Goal: Task Accomplishment & Management: Complete application form

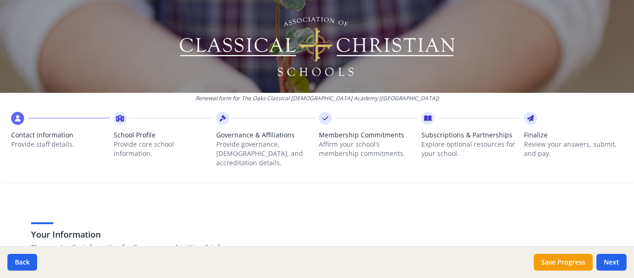
scroll to position [46, 0]
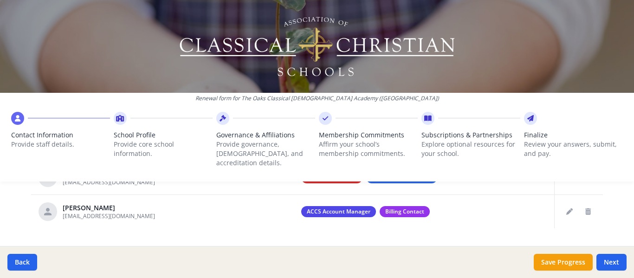
scroll to position [454, 0]
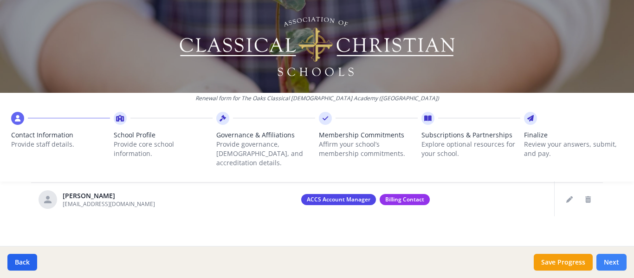
click at [604, 262] on button "Next" at bounding box center [612, 262] width 30 height 17
type input "[PHONE_NUMBER]"
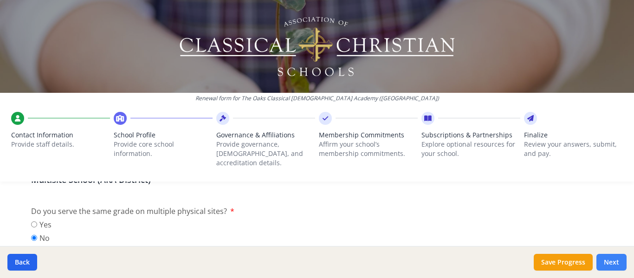
click at [604, 262] on button "Next" at bounding box center [612, 262] width 30 height 17
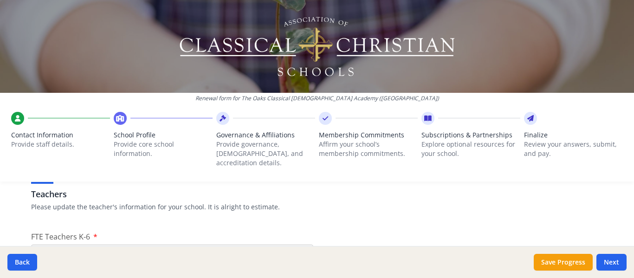
scroll to position [593, 0]
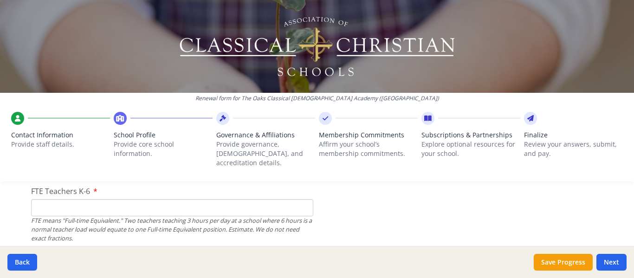
click at [57, 200] on input "FTE Teachers K-6" at bounding box center [172, 207] width 282 height 17
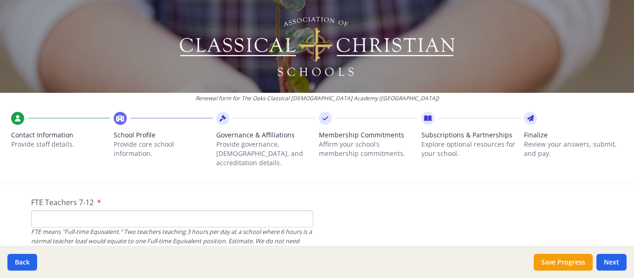
scroll to position [640, 0]
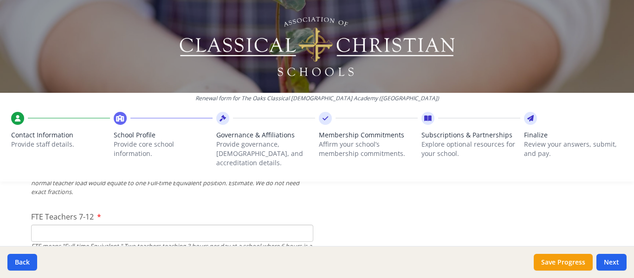
type input "5"
click at [101, 225] on input "FTE Teachers 7-12" at bounding box center [172, 233] width 282 height 17
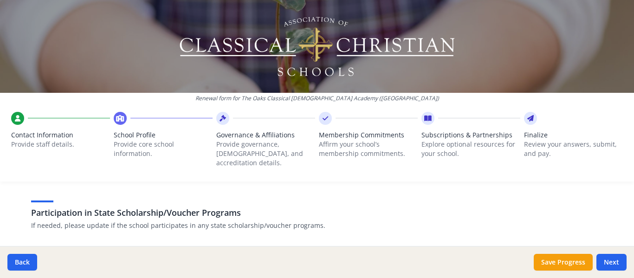
scroll to position [1244, 0]
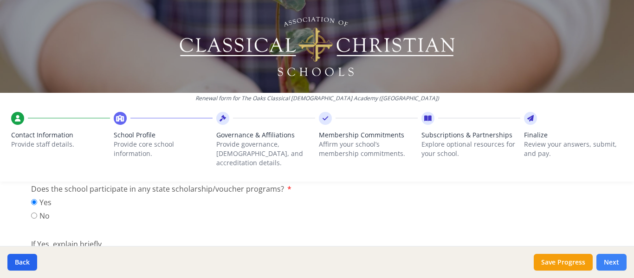
type input "5"
click at [617, 266] on button "Next" at bounding box center [612, 262] width 30 height 17
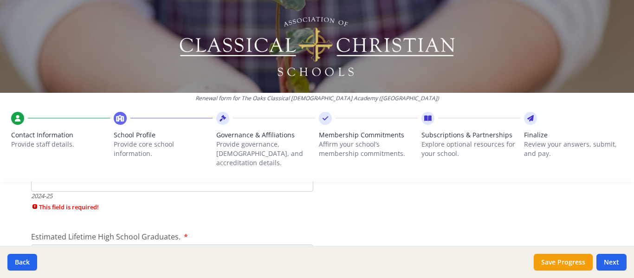
scroll to position [1429, 0]
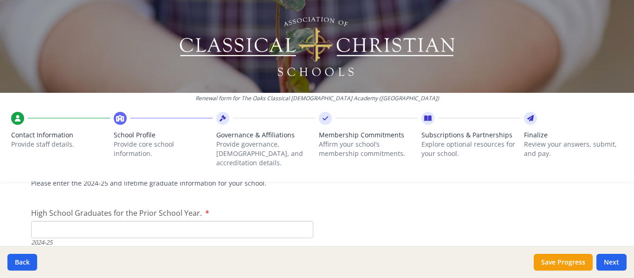
click at [145, 221] on input "High School Graduates for the Prior School Year." at bounding box center [172, 229] width 282 height 17
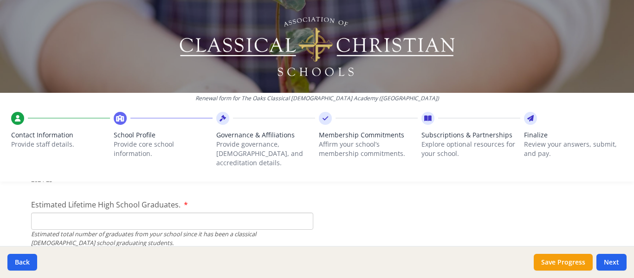
scroll to position [1476, 0]
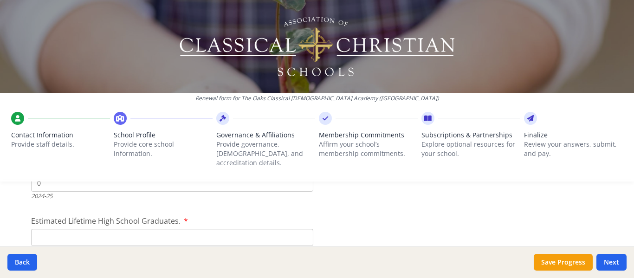
type input "0"
click at [93, 229] on input "Estimated Lifetime High School Graduates." at bounding box center [172, 237] width 282 height 17
type input "0"
click at [37, 189] on input "9th" at bounding box center [40, 192] width 6 height 6
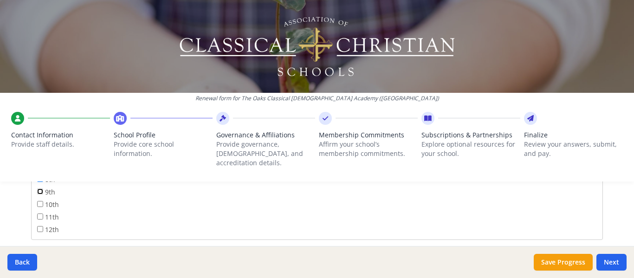
checkbox input "true"
click at [12, 181] on div "Renewal form for The Oaks Classical [DEMOGRAPHIC_DATA] Academy ([GEOGRAPHIC_DAT…" at bounding box center [317, 139] width 634 height 278
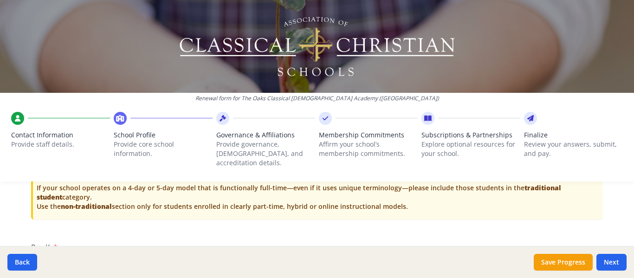
scroll to position [2033, 0]
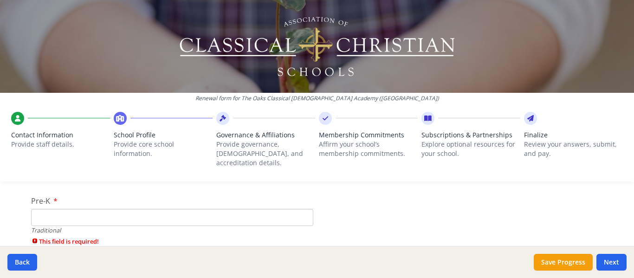
click at [78, 209] on input "Pre-K" at bounding box center [172, 217] width 282 height 17
type input "0"
click at [86, 217] on input "K-6 (Full-time)" at bounding box center [172, 225] width 282 height 17
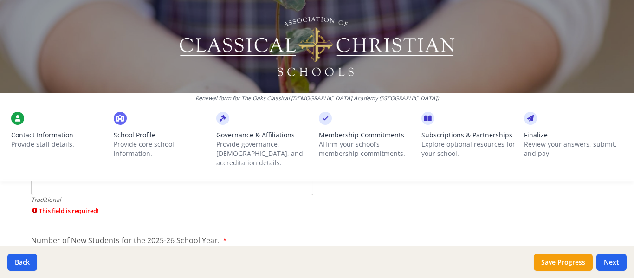
scroll to position [2126, 0]
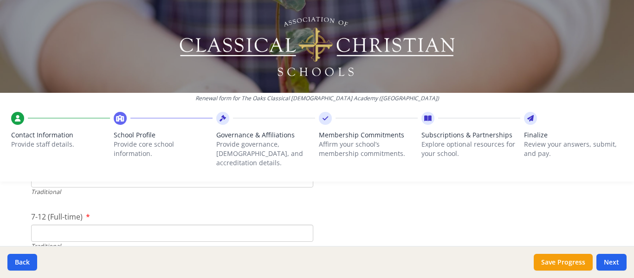
type input "75"
click at [92, 227] on input "7-12 (Full-time)" at bounding box center [172, 233] width 282 height 17
type input "22"
drag, startPoint x: 68, startPoint y: 212, endPoint x: 4, endPoint y: 197, distance: 65.2
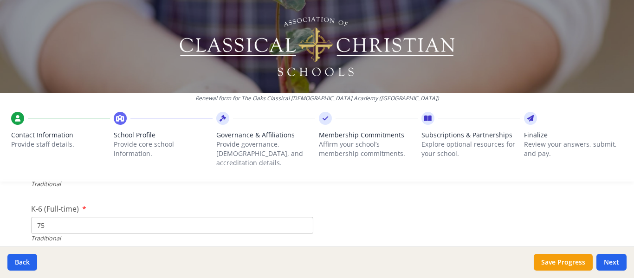
click at [4, 197] on div "Renewal form for The Oaks Classical [DEMOGRAPHIC_DATA] Academy ([GEOGRAPHIC_DAT…" at bounding box center [317, 139] width 634 height 278
click at [62, 217] on input "75" at bounding box center [172, 225] width 282 height 17
type input "7"
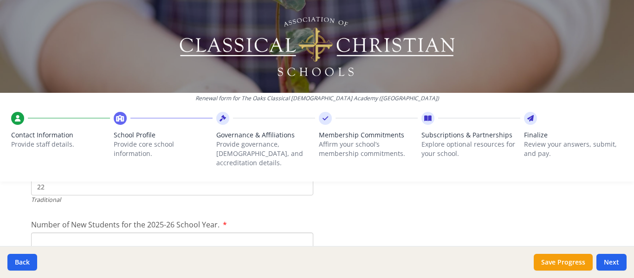
scroll to position [2126, 0]
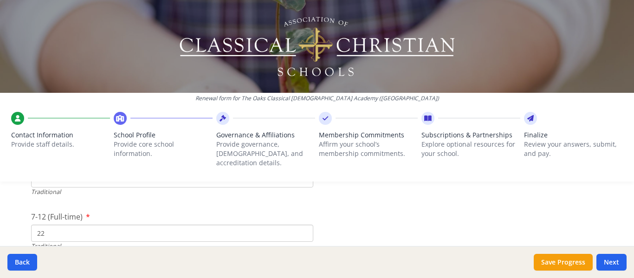
type input "0"
drag, startPoint x: 39, startPoint y: 221, endPoint x: 11, endPoint y: 217, distance: 29.0
click at [7, 219] on div "Renewal form for The Oaks Classical [DEMOGRAPHIC_DATA] Academy ([GEOGRAPHIC_DAT…" at bounding box center [317, 139] width 634 height 278
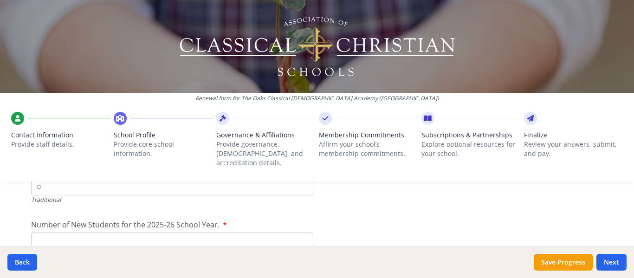
type input "0"
click at [53, 233] on input "Number of New Students for the 2025-26 School Year." at bounding box center [172, 241] width 282 height 17
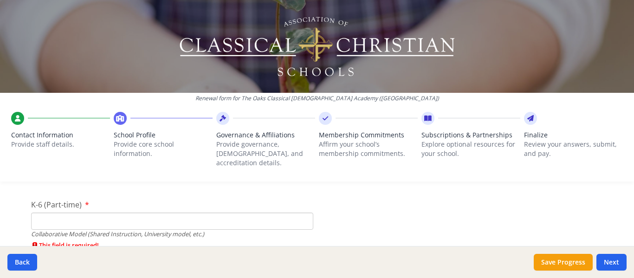
scroll to position [2312, 0]
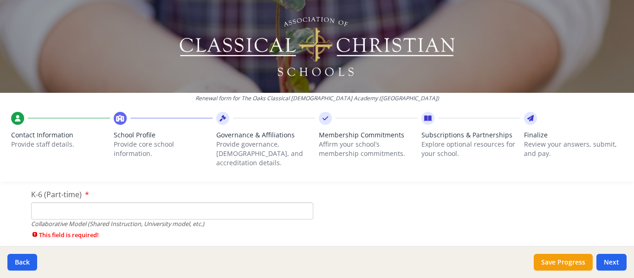
type input "75"
click at [55, 205] on input "K-6 (Part-time)" at bounding box center [172, 210] width 282 height 17
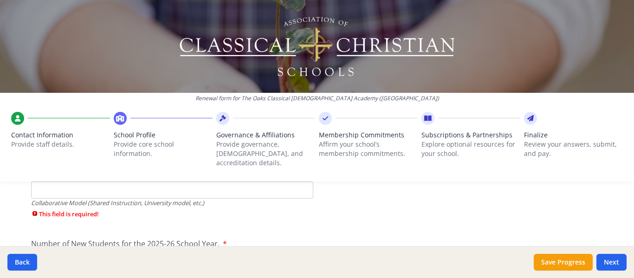
scroll to position [2358, 0]
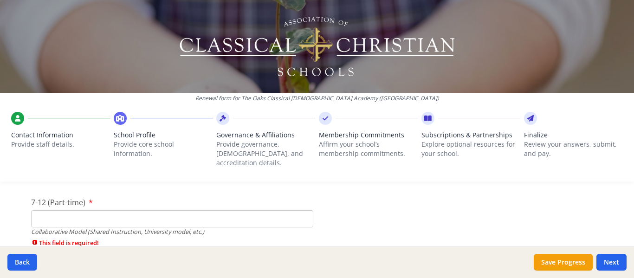
click at [59, 210] on input "7-12 (Part-time)" at bounding box center [172, 218] width 282 height 17
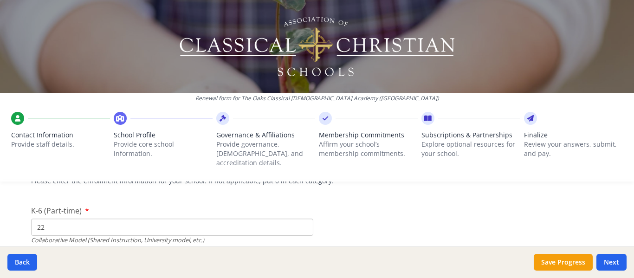
scroll to position [2312, 0]
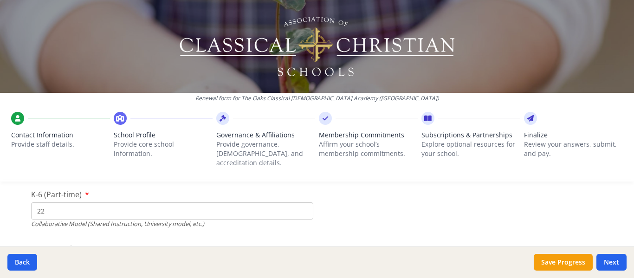
drag, startPoint x: 47, startPoint y: 207, endPoint x: 7, endPoint y: 194, distance: 42.0
click at [8, 194] on div "Renewal form for The Oaks Classical [DEMOGRAPHIC_DATA] Academy ([GEOGRAPHIC_DAT…" at bounding box center [317, 139] width 634 height 278
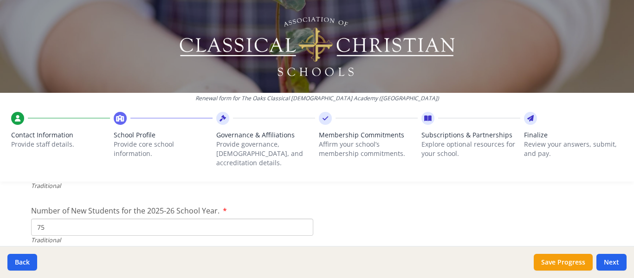
scroll to position [2172, 0]
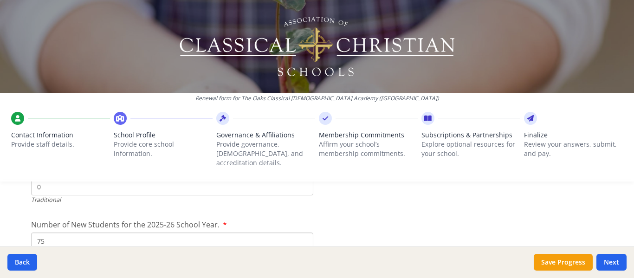
type input "75"
drag, startPoint x: 65, startPoint y: 231, endPoint x: 17, endPoint y: 224, distance: 48.7
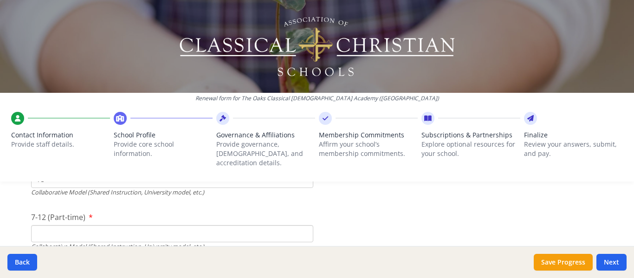
scroll to position [2358, 0]
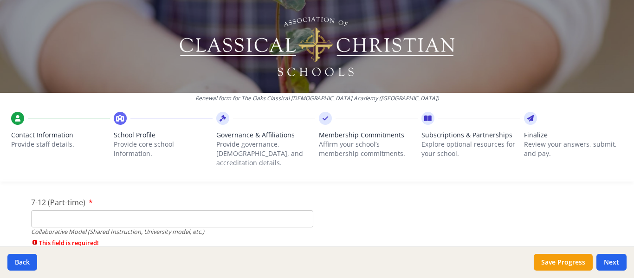
type input "30"
click at [45, 215] on input "7-12 (Part-time)" at bounding box center [172, 218] width 282 height 17
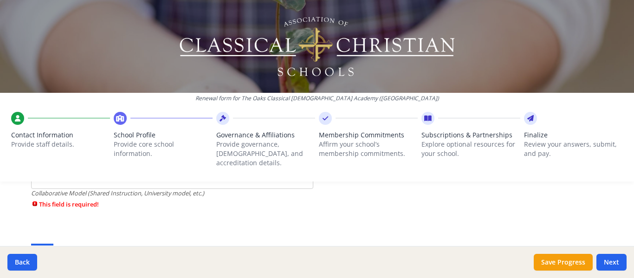
scroll to position [2405, 0]
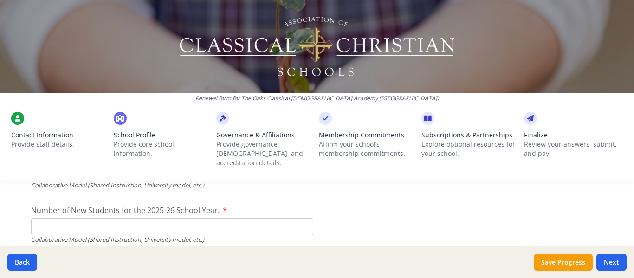
type input "22"
click at [43, 218] on input "Number of New Students for the 2025-26 School Year." at bounding box center [172, 226] width 282 height 17
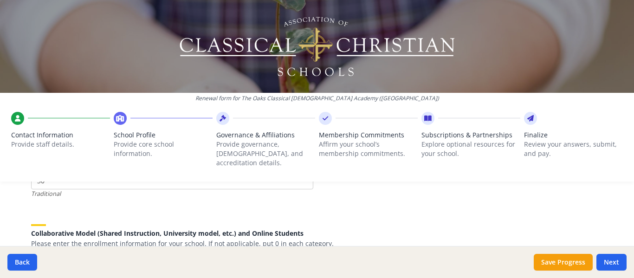
scroll to position [2219, 0]
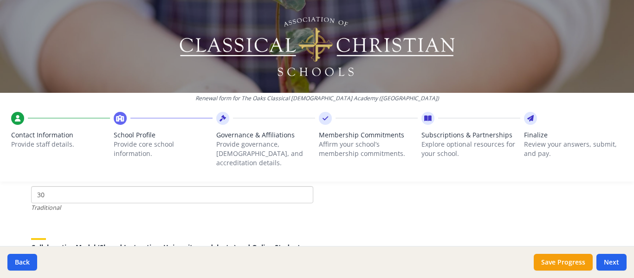
type input "30"
drag, startPoint x: 45, startPoint y: 188, endPoint x: 10, endPoint y: 185, distance: 35.4
click at [10, 185] on div "Renewal form for The Oaks Classical [DEMOGRAPHIC_DATA] Academy ([GEOGRAPHIC_DAT…" at bounding box center [317, 139] width 634 height 278
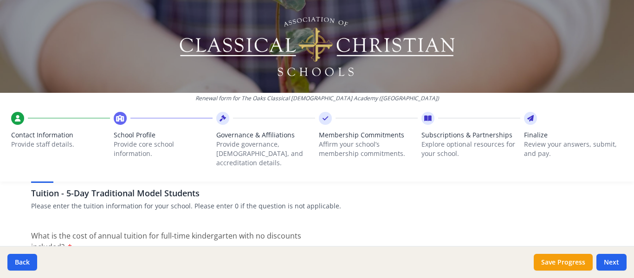
scroll to position [2544, 0]
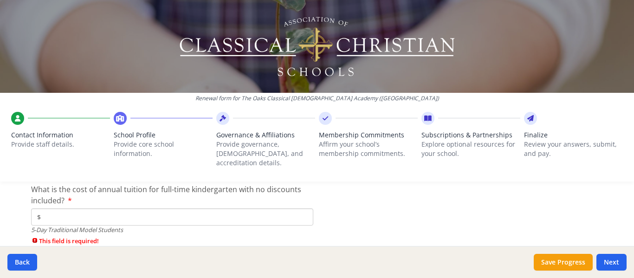
type input "0"
click at [76, 209] on input "$" at bounding box center [172, 217] width 282 height 17
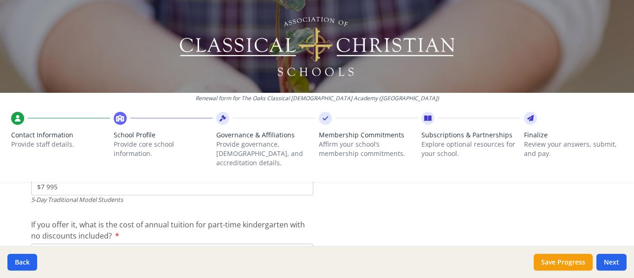
scroll to position [2590, 0]
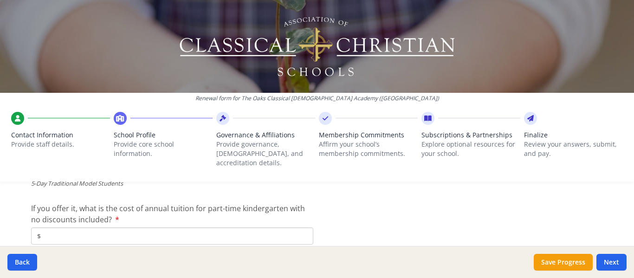
type input "$7 995"
click at [110, 228] on input "$" at bounding box center [172, 236] width 282 height 17
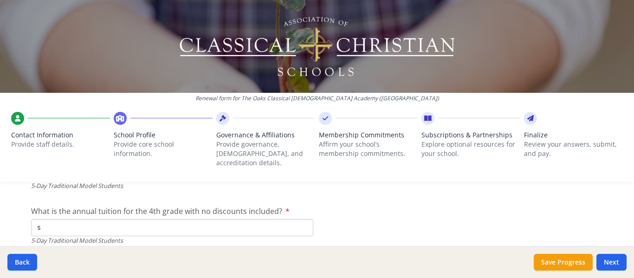
scroll to position [2637, 0]
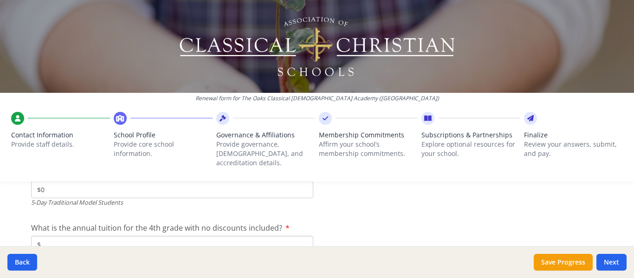
type input "$0"
click at [106, 236] on input "$" at bounding box center [172, 244] width 282 height 17
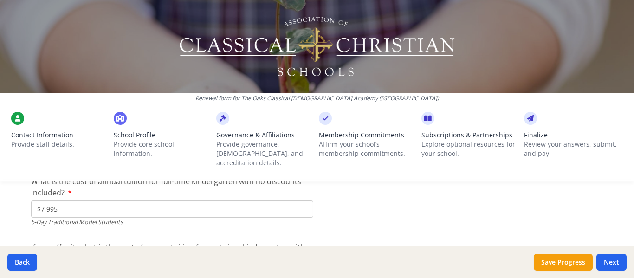
scroll to position [2544, 0]
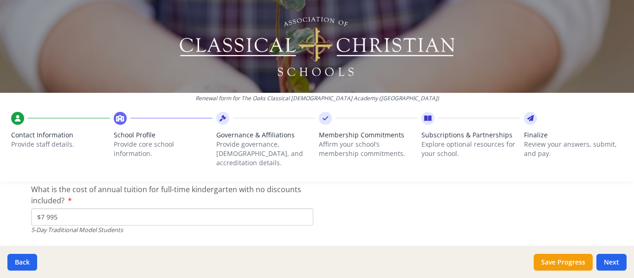
type input "$7 975"
click at [65, 209] on input "$7 995" at bounding box center [172, 217] width 282 height 17
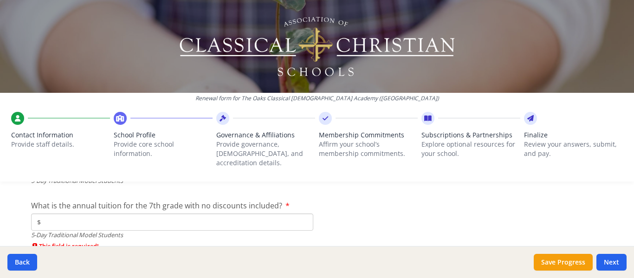
scroll to position [2730, 0]
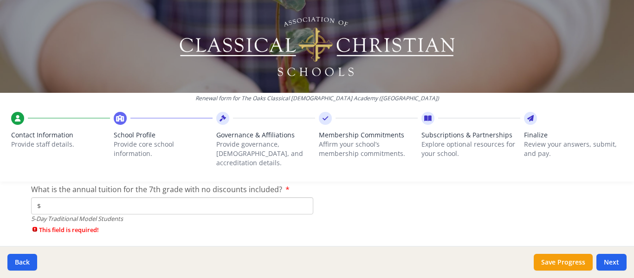
type input "$7 975"
click at [76, 197] on input "$" at bounding box center [172, 205] width 282 height 17
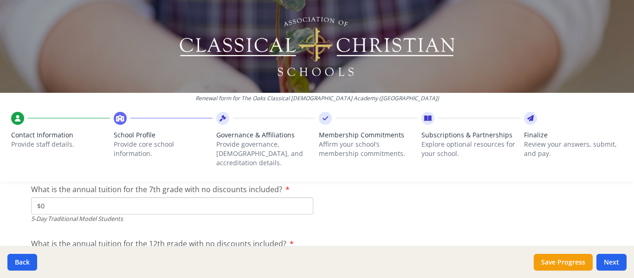
drag, startPoint x: 65, startPoint y: 194, endPoint x: 28, endPoint y: 191, distance: 36.3
click at [31, 197] on input "$0" at bounding box center [172, 205] width 282 height 17
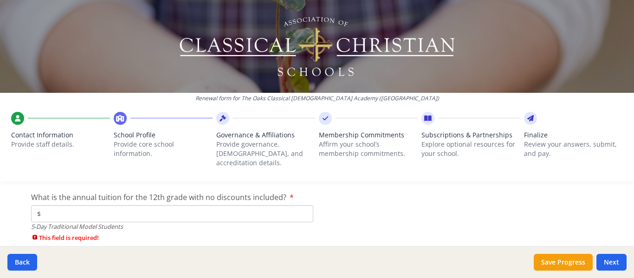
type input "$8 275"
click at [91, 206] on input "$" at bounding box center [172, 213] width 282 height 17
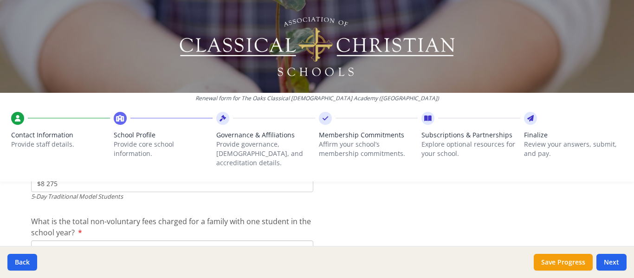
scroll to position [2823, 0]
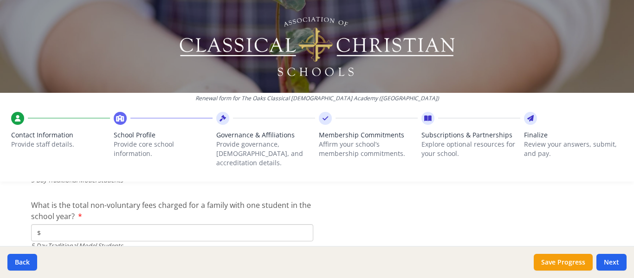
type input "$8 275"
click at [118, 228] on input "$" at bounding box center [172, 232] width 282 height 17
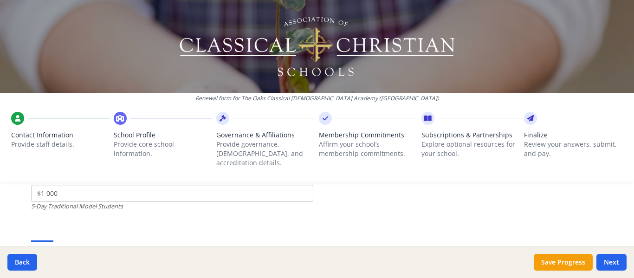
scroll to position [2869, 0]
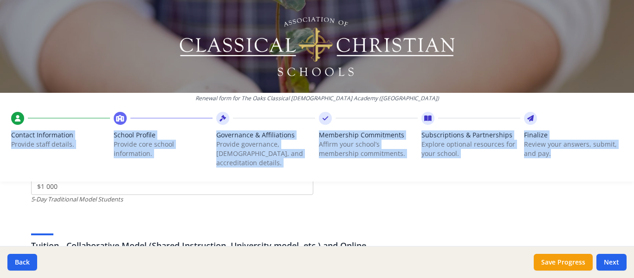
drag, startPoint x: 59, startPoint y: 174, endPoint x: 2, endPoint y: 144, distance: 64.4
click at [0, 141] on div "Renewal form for The Oaks Classical [DEMOGRAPHIC_DATA] Academy ([GEOGRAPHIC_DAT…" at bounding box center [317, 94] width 634 height 189
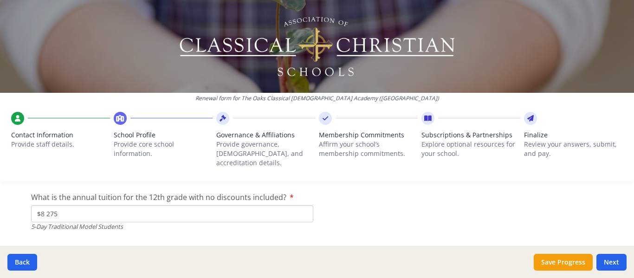
drag, startPoint x: 104, startPoint y: 223, endPoint x: 0, endPoint y: 210, distance: 105.3
click at [0, 210] on div "Renewal form for The Oaks Classical [DEMOGRAPHIC_DATA] Academy ([GEOGRAPHIC_DAT…" at bounding box center [317, 139] width 634 height 278
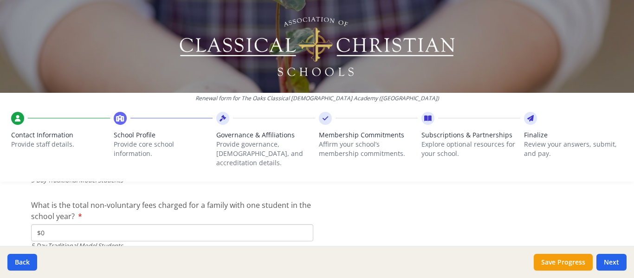
scroll to position [2776, 0]
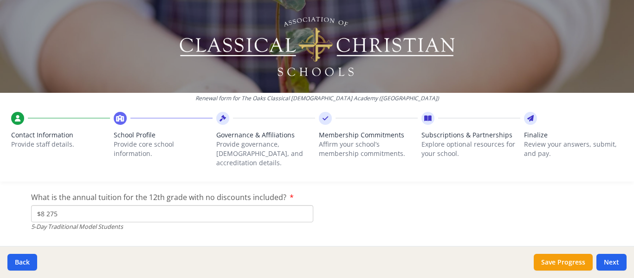
type input "$0"
drag, startPoint x: 58, startPoint y: 206, endPoint x: 26, endPoint y: 203, distance: 32.2
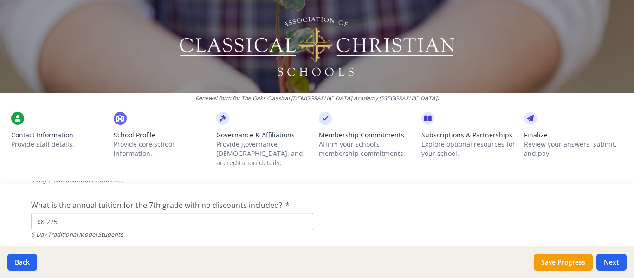
scroll to position [2730, 0]
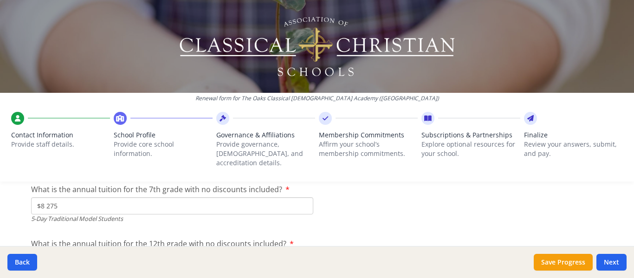
type input "$0"
drag, startPoint x: 61, startPoint y: 200, endPoint x: 29, endPoint y: 198, distance: 32.1
click at [31, 198] on input "$8 275" at bounding box center [172, 205] width 282 height 17
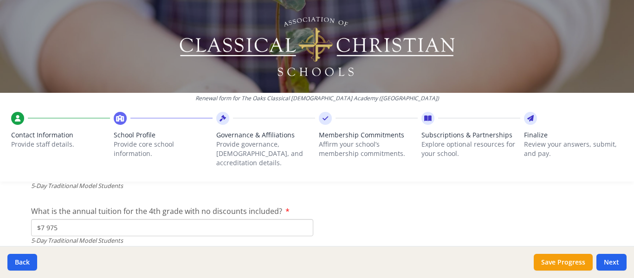
scroll to position [2637, 0]
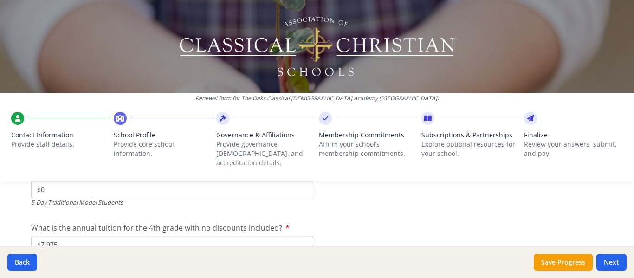
type input "$0"
drag, startPoint x: 69, startPoint y: 234, endPoint x: 30, endPoint y: 231, distance: 39.1
click at [31, 236] on input "$7 975" at bounding box center [172, 244] width 282 height 17
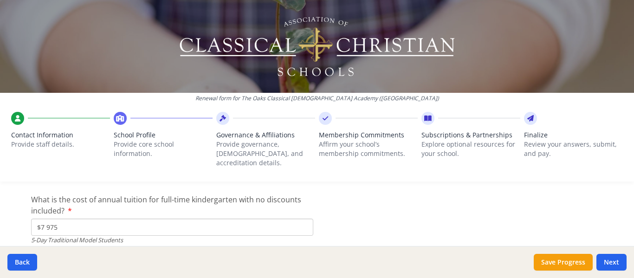
scroll to position [2544, 0]
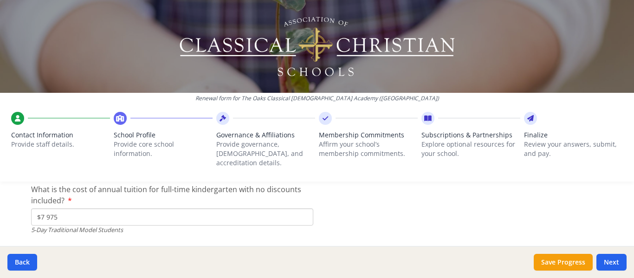
type input "$0"
drag, startPoint x: 57, startPoint y: 207, endPoint x: 30, endPoint y: 207, distance: 26.9
click at [31, 209] on input "$7 975" at bounding box center [172, 217] width 282 height 17
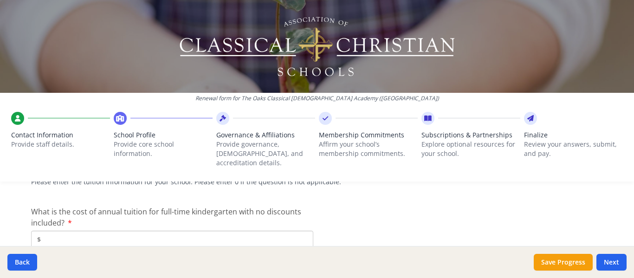
scroll to position [2962, 0]
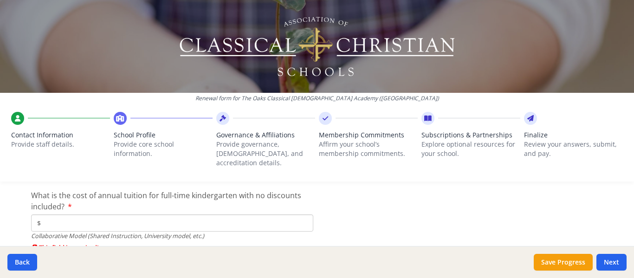
type input "$0"
click at [47, 217] on input "$" at bounding box center [172, 223] width 282 height 17
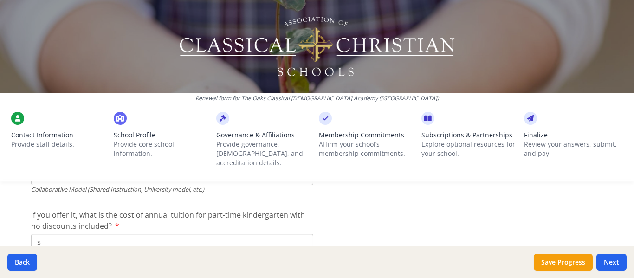
type input "$7 975"
click at [53, 234] on input "$" at bounding box center [172, 242] width 282 height 17
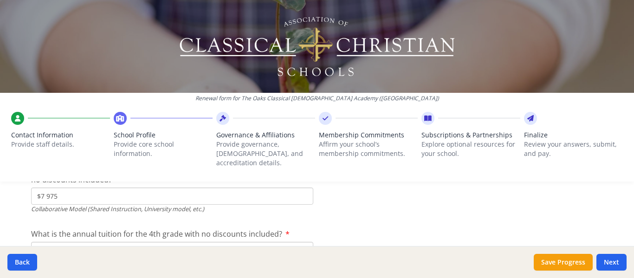
scroll to position [3101, 0]
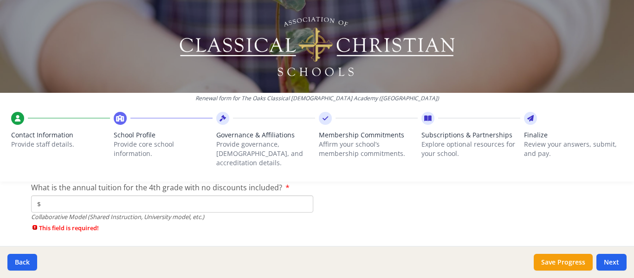
type input "$7 975"
click at [60, 200] on input "$" at bounding box center [172, 204] width 282 height 17
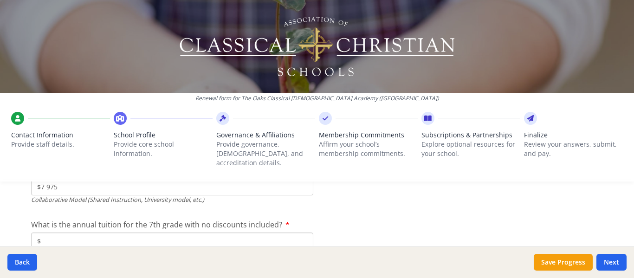
scroll to position [3148, 0]
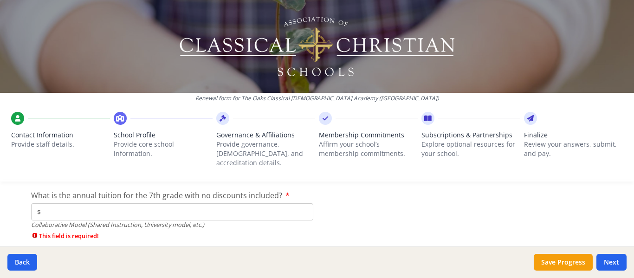
type input "$7 975"
click at [52, 206] on input "$" at bounding box center [172, 211] width 282 height 17
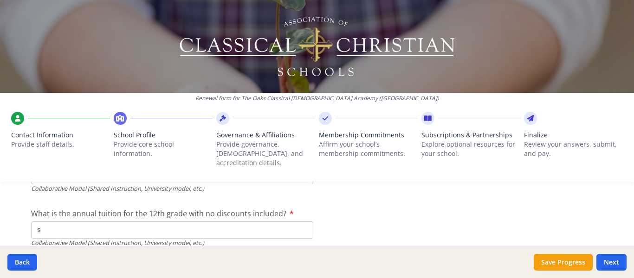
scroll to position [3194, 0]
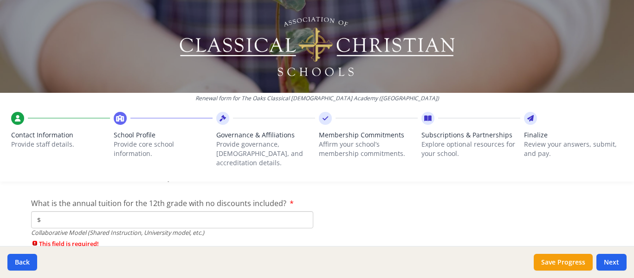
type input "$8 275"
click at [67, 228] on div "Collaborative Model (Shared Instruction, University model, etc.)" at bounding box center [172, 232] width 282 height 9
click at [81, 213] on input "$" at bounding box center [172, 219] width 282 height 17
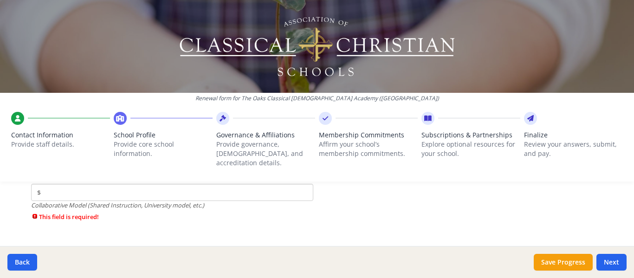
scroll to position [3241, 0]
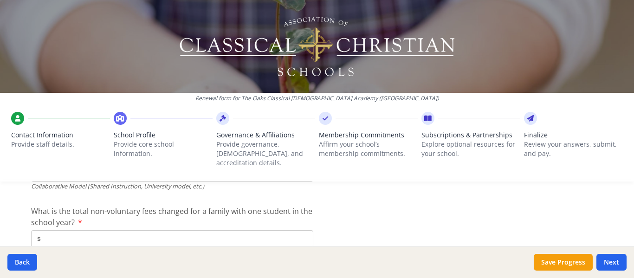
type input "$8 275"
click at [82, 230] on input "$" at bounding box center [172, 238] width 282 height 17
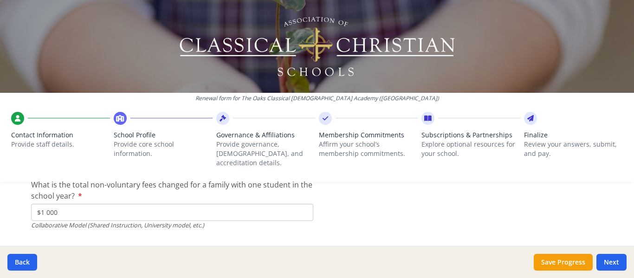
scroll to position [3281, 0]
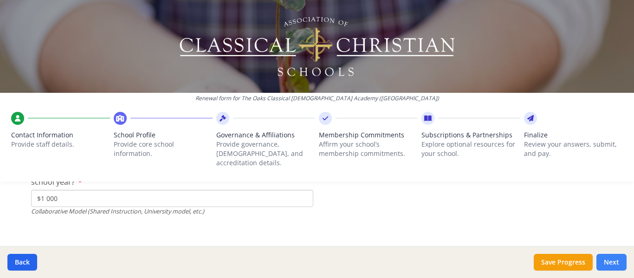
type input "$1 000"
click at [617, 266] on button "Next" at bounding box center [612, 262] width 30 height 17
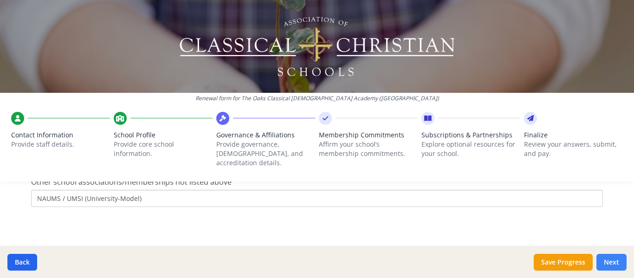
scroll to position [697, 0]
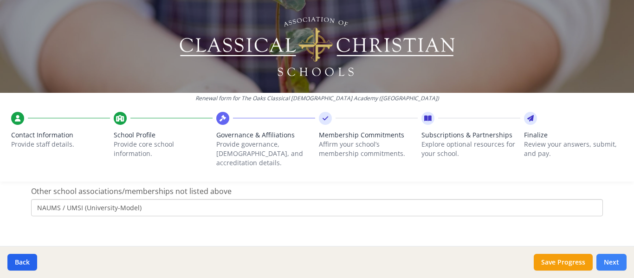
click at [619, 264] on button "Next" at bounding box center [612, 262] width 30 height 17
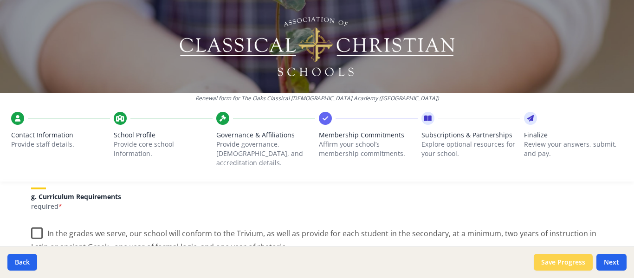
click at [573, 257] on button "Save Progress" at bounding box center [563, 262] width 59 height 17
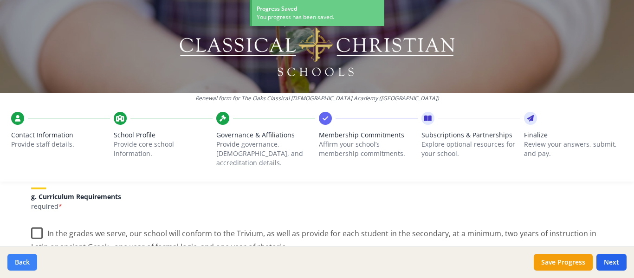
click at [25, 263] on button "Back" at bounding box center [22, 262] width 30 height 17
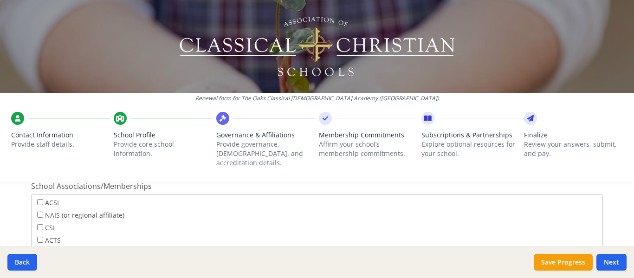
scroll to position [650, 0]
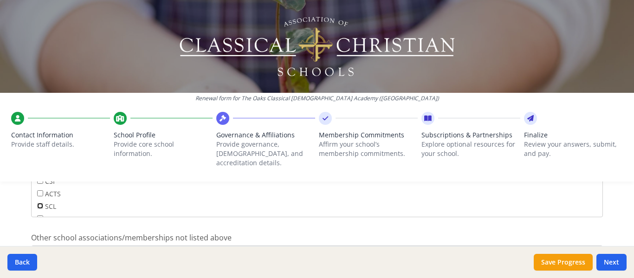
click at [37, 203] on input "SCL" at bounding box center [40, 206] width 6 height 6
checkbox input "true"
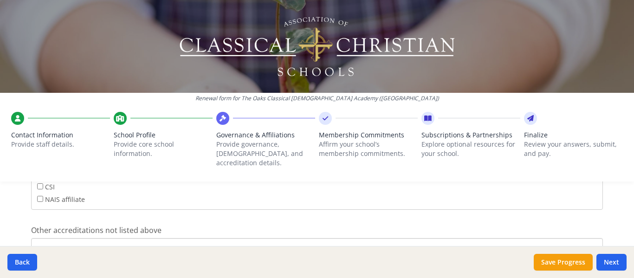
scroll to position [464, 0]
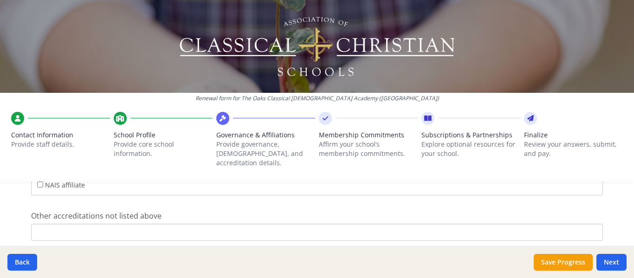
click at [39, 224] on input "Other accreditations not listed above" at bounding box center [317, 232] width 572 height 17
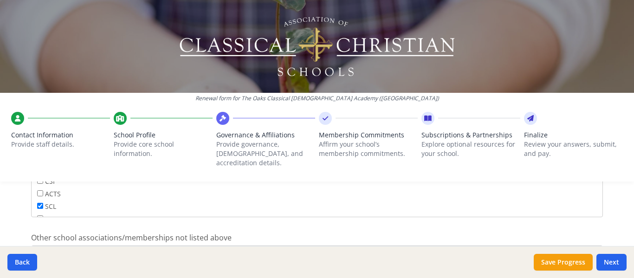
scroll to position [697, 0]
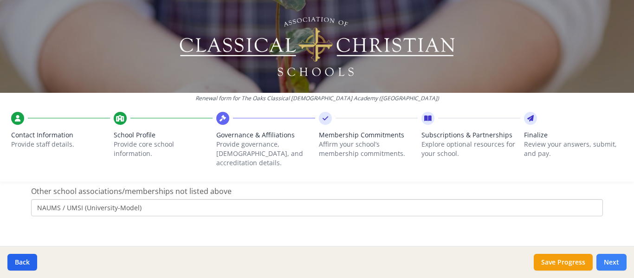
type input "Cognia/NAUMS"
click at [616, 259] on button "Next" at bounding box center [612, 262] width 30 height 17
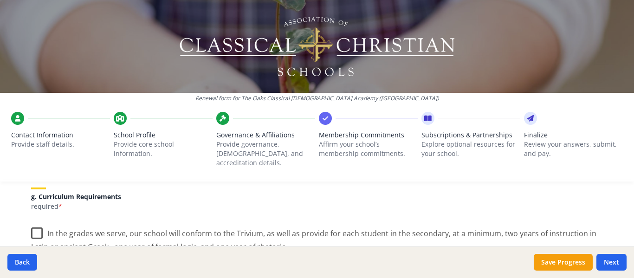
click at [33, 227] on label "In the grades we serve, our school will conform to the Trivium, as well as prov…" at bounding box center [317, 237] width 572 height 31
click at [0, 0] on input "In the grades we serve, our school will conform to the Trivium, as well as prov…" at bounding box center [0, 0] width 0 height 0
click at [33, 226] on label "We have received and will comply with the terms for ACCS Membership as indicate…" at bounding box center [242, 232] width 423 height 20
click at [0, 0] on input "We have received and will comply with the terms for ACCS Membership as indicate…" at bounding box center [0, 0] width 0 height 0
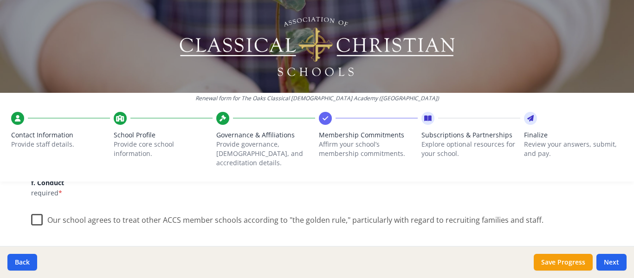
click at [31, 215] on label "Our school agrees to treat other ACCS member schools according to "the golden r…" at bounding box center [287, 218] width 513 height 20
click at [0, 0] on input "Our school agrees to treat other ACCS member schools according to "the golden r…" at bounding box center [0, 0] width 0 height 0
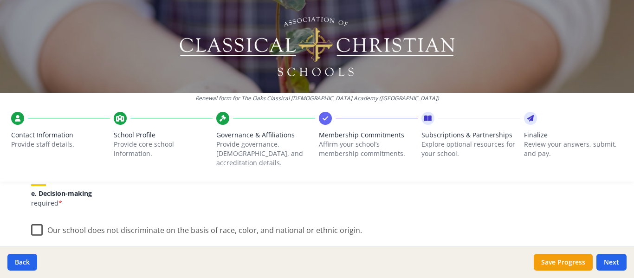
click at [31, 219] on label "Our school does not discriminate on the basis of race, color, and national or e…" at bounding box center [196, 228] width 331 height 20
click at [0, 0] on input "Our school does not discriminate on the basis of race, color, and national or e…" at bounding box center [0, 0] width 0 height 0
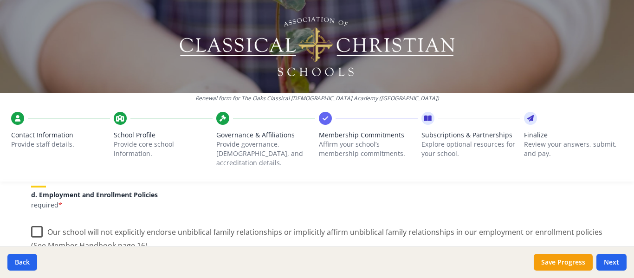
scroll to position [396, 0]
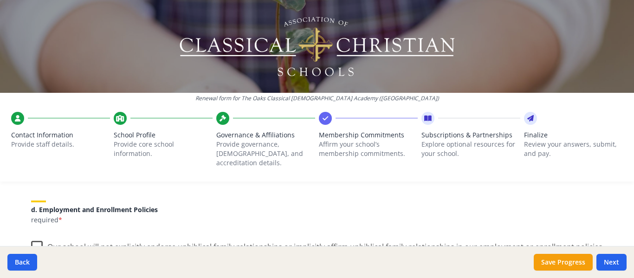
click at [31, 235] on label "Our school will not explicitly endorse unbiblical family relationships or impli…" at bounding box center [317, 250] width 572 height 31
click at [0, 0] on input "Our school will not explicitly endorse unbiblical family relationships or impli…" at bounding box center [0, 0] width 0 height 0
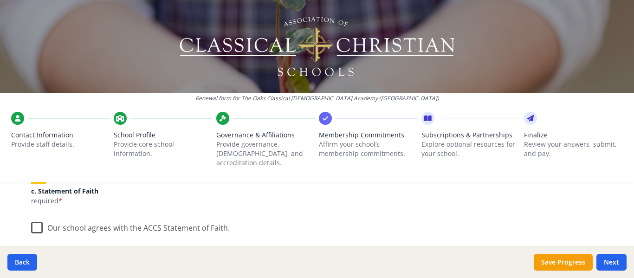
click at [36, 221] on label "Our school agrees with the ACCS Statement of Faith." at bounding box center [130, 226] width 199 height 20
click at [0, 0] on input "Our school agrees with the ACCS Statement of Faith." at bounding box center [0, 0] width 0 height 0
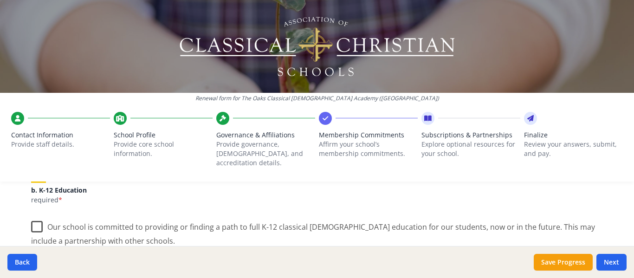
click at [36, 221] on label "Our school is committed to providing or finding a path to full K-12 classical […" at bounding box center [317, 230] width 572 height 31
click at [0, 0] on input "Our school is committed to providing or finding a path to full K-12 classical […" at bounding box center [0, 0] width 0 height 0
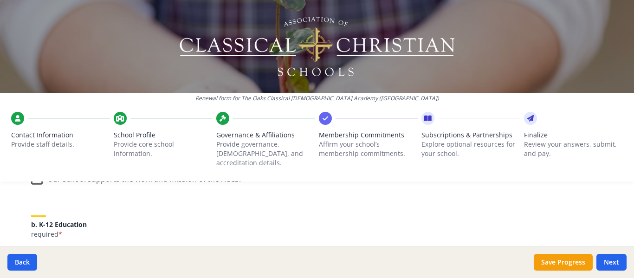
scroll to position [117, 0]
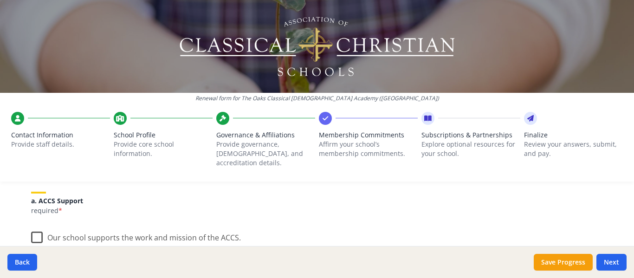
click at [34, 229] on label "Our school supports the work and mission of the ACCS." at bounding box center [136, 236] width 210 height 20
click at [0, 0] on input "Our school supports the work and mission of the ACCS." at bounding box center [0, 0] width 0 height 0
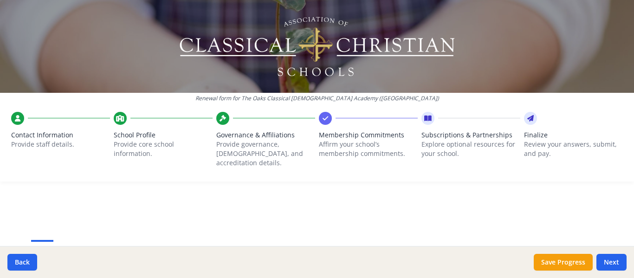
scroll to position [0, 0]
click at [614, 261] on button "Next" at bounding box center [612, 262] width 30 height 17
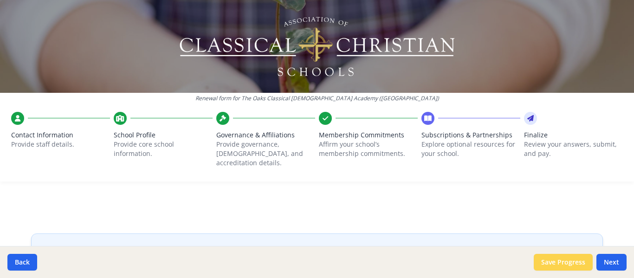
click at [569, 270] on button "Save Progress" at bounding box center [563, 262] width 59 height 17
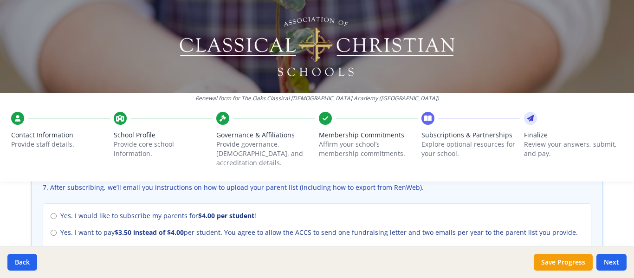
scroll to position [418, 0]
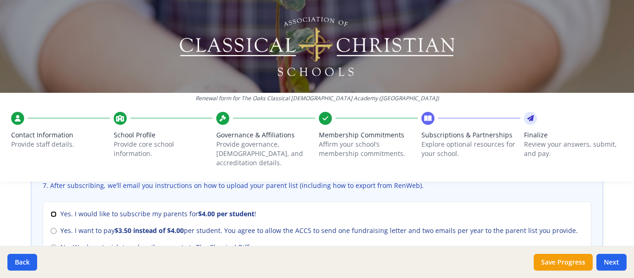
click at [52, 211] on input "Yes. I would like to subscribe my parents for $4.00 per student !" at bounding box center [54, 214] width 6 height 6
radio input "true"
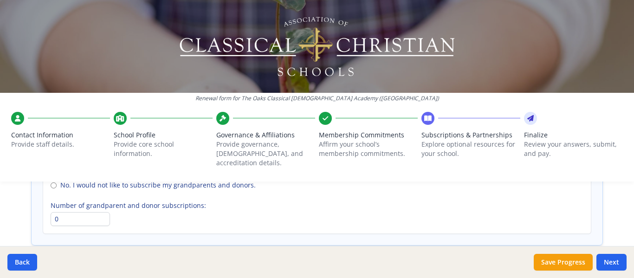
scroll to position [697, 0]
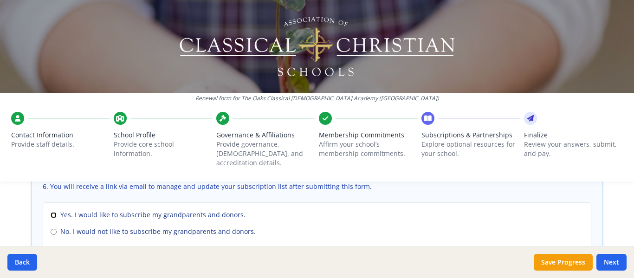
click at [51, 212] on input "Yes. I would like to subscribe my grandparents and donors." at bounding box center [54, 215] width 6 height 6
radio input "true"
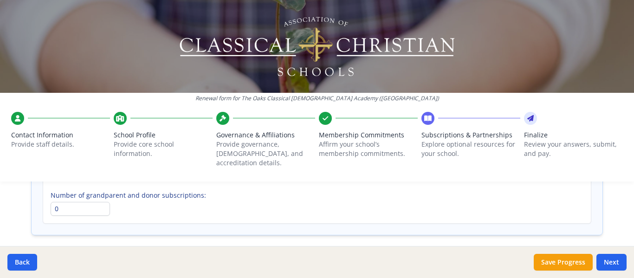
scroll to position [737, 0]
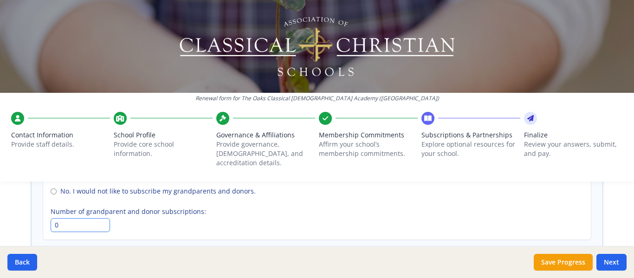
drag, startPoint x: 51, startPoint y: 213, endPoint x: 6, endPoint y: 205, distance: 45.7
click at [6, 205] on div "Renewal form for The Oaks Classical [DEMOGRAPHIC_DATA] Academy ([GEOGRAPHIC_DAT…" at bounding box center [317, 139] width 634 height 278
click at [64, 218] on input "0" at bounding box center [80, 225] width 59 height 14
click at [563, 261] on button "Save Progress" at bounding box center [563, 262] width 59 height 17
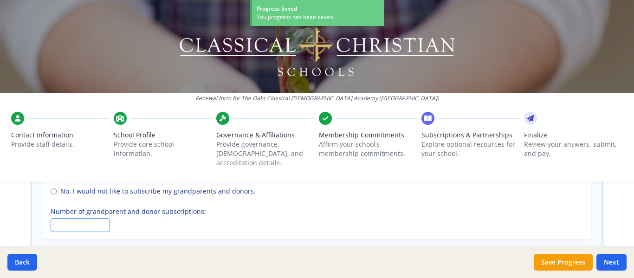
click at [74, 218] on input "Number of grandparent and donor subscriptions:" at bounding box center [80, 225] width 59 height 14
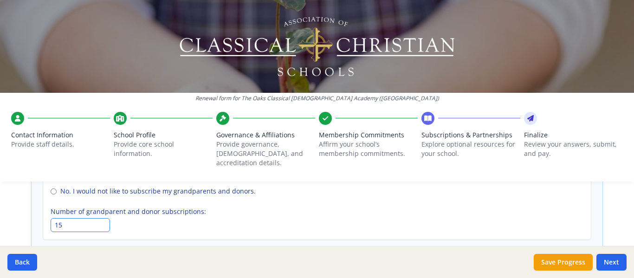
type input "15"
click at [230, 193] on div "Yes. I would like to subscribe my grandparents and donors. No. I would not like…" at bounding box center [317, 201] width 549 height 78
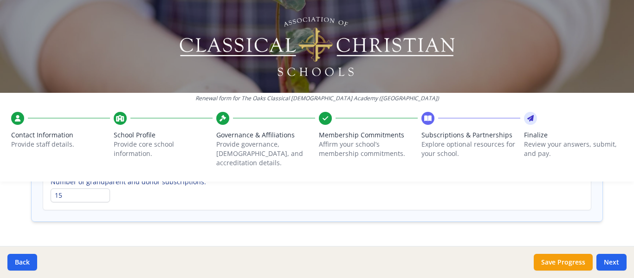
scroll to position [783, 0]
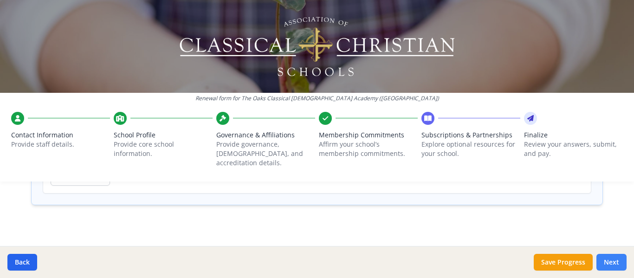
click at [616, 261] on button "Next" at bounding box center [612, 262] width 30 height 17
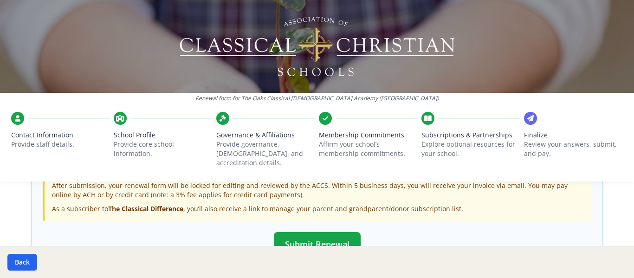
scroll to position [381, 0]
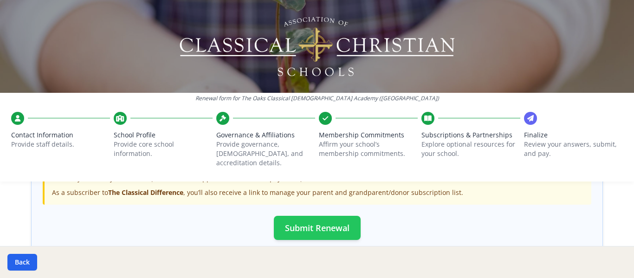
click at [325, 216] on button "Submit Renewal" at bounding box center [317, 228] width 87 height 24
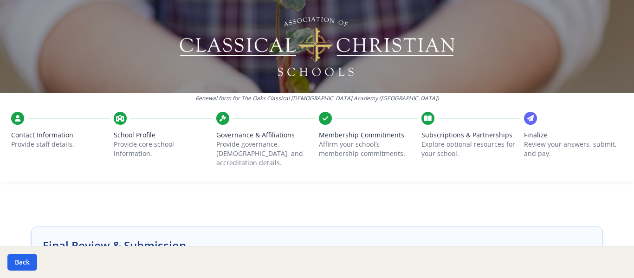
scroll to position [0, 0]
